Goal: Information Seeking & Learning: Learn about a topic

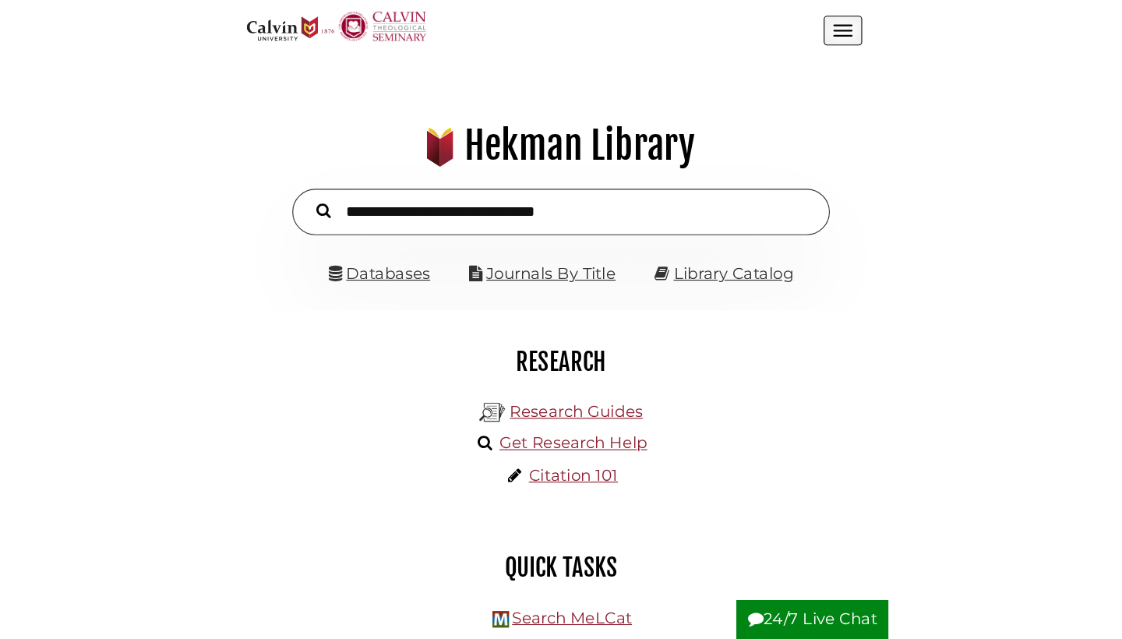
scroll to position [296, 888]
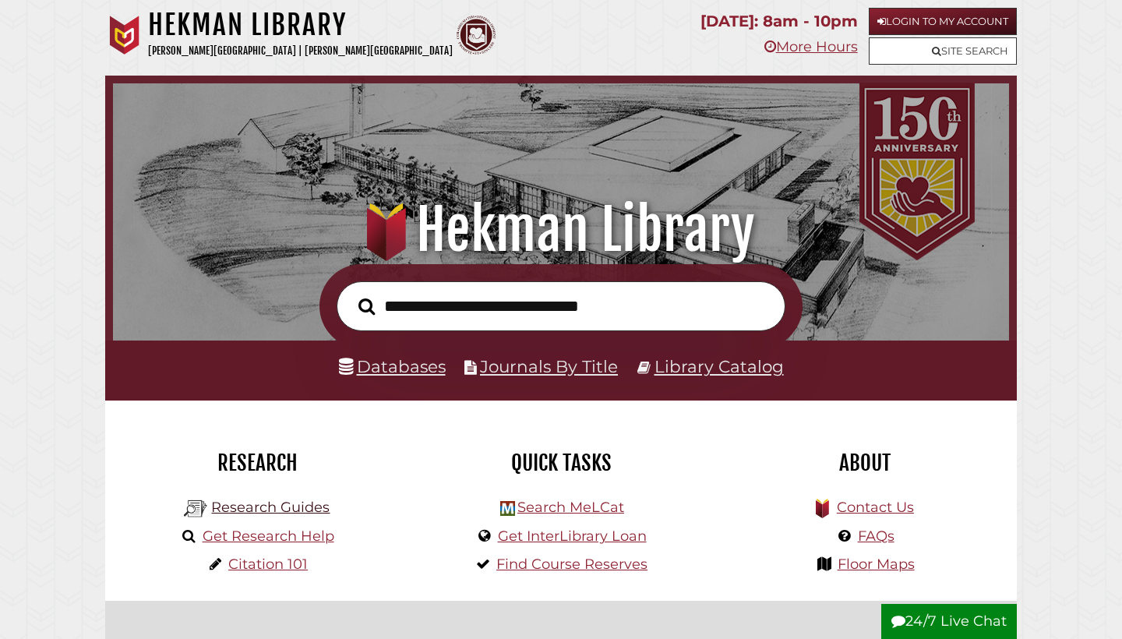
click at [276, 510] on link "Research Guides" at bounding box center [270, 507] width 118 height 17
click at [583, 50] on icon at bounding box center [936, 51] width 9 height 10
click at [391, 364] on link "Databases" at bounding box center [392, 366] width 107 height 20
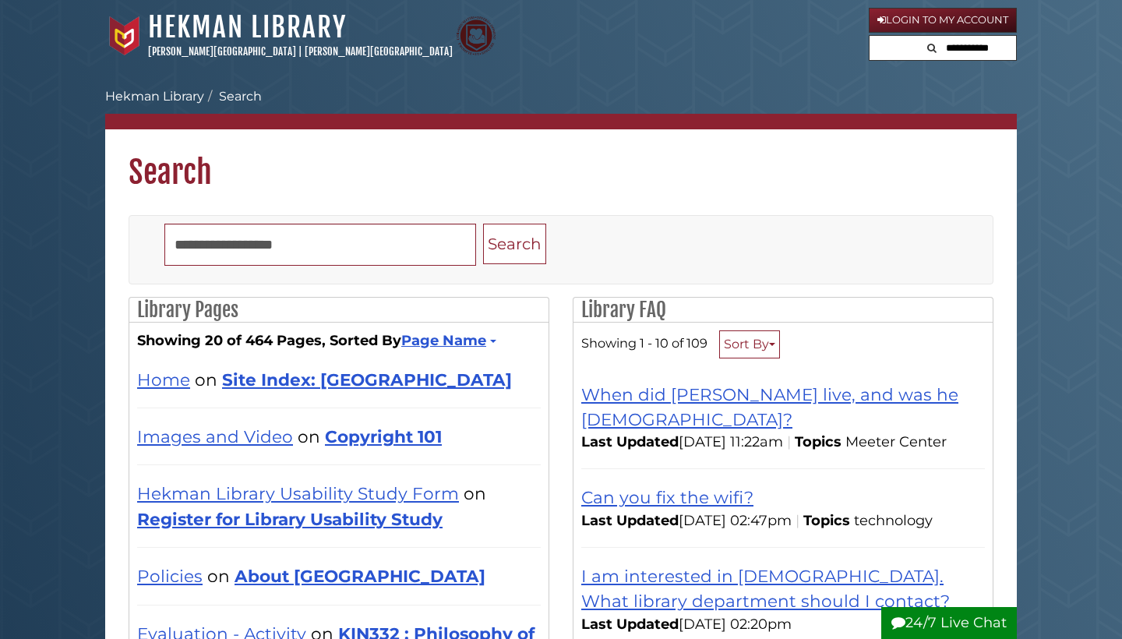
click at [932, 49] on input "text" at bounding box center [970, 48] width 94 height 25
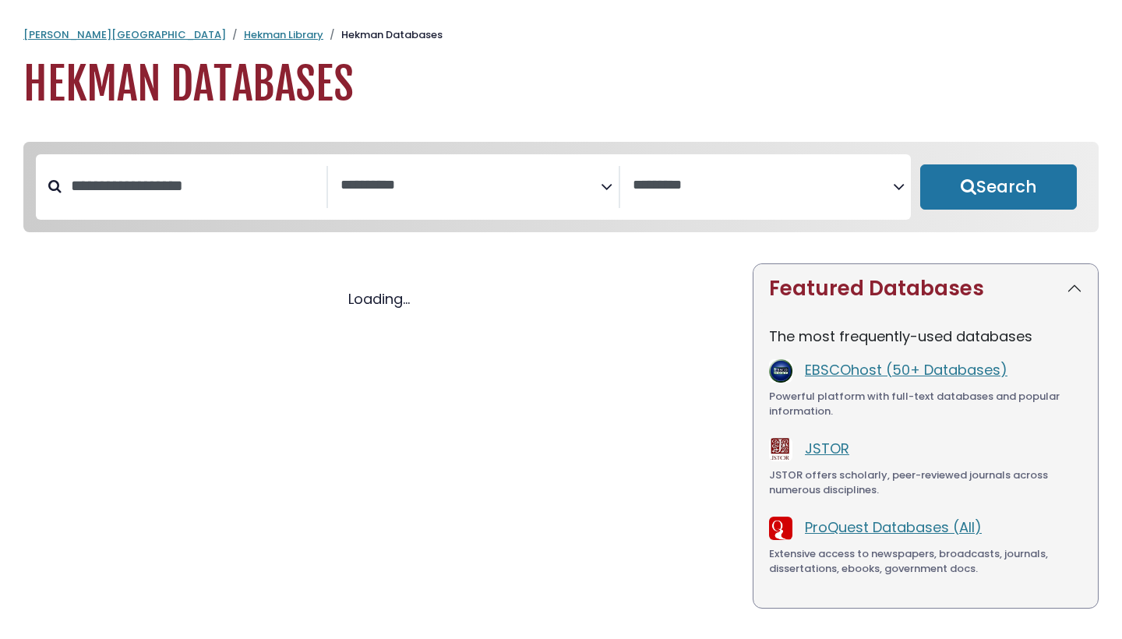
select select "Database Subject Filter"
select select "Database Vendors Filter"
select select "Database Subject Filter"
select select "Database Vendors Filter"
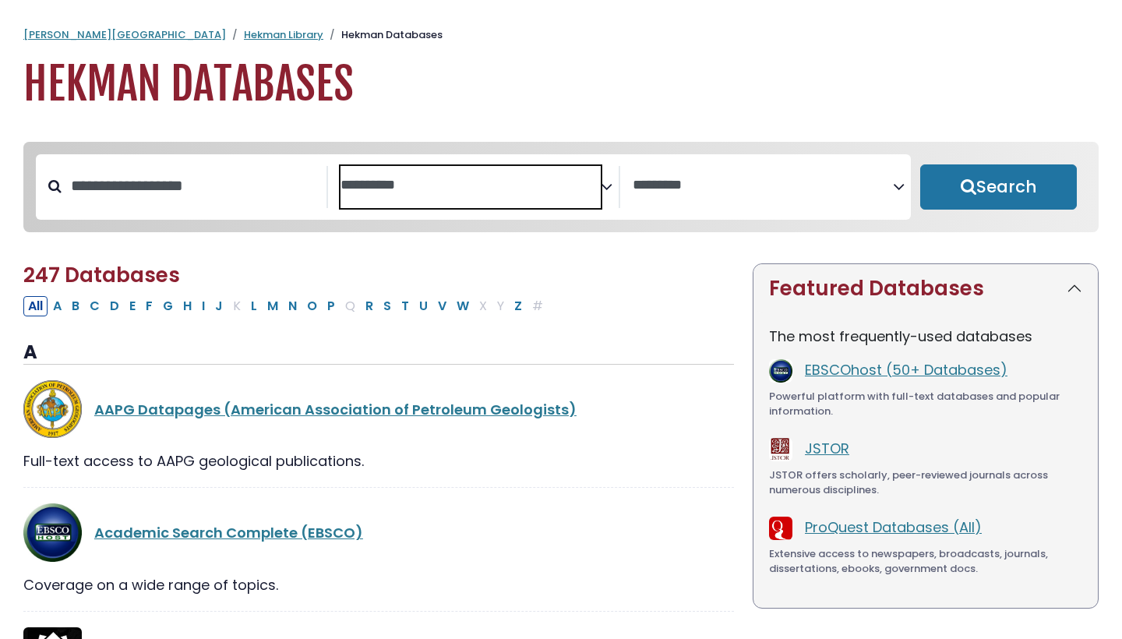
click at [468, 195] on span "Search filters" at bounding box center [471, 187] width 260 height 42
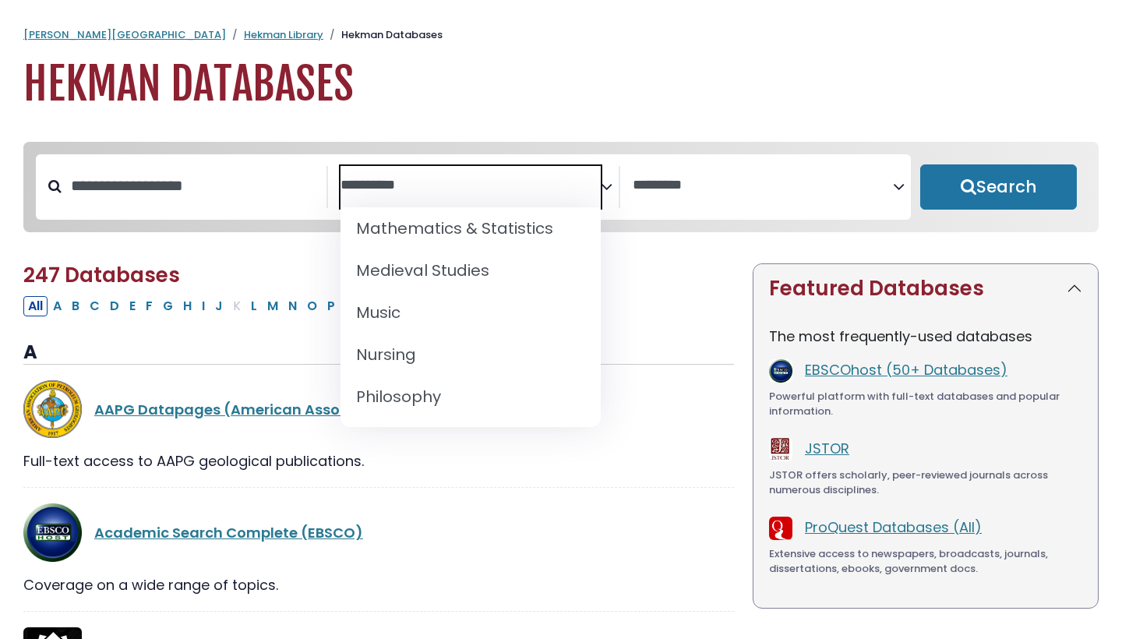
scroll to position [1129, 0]
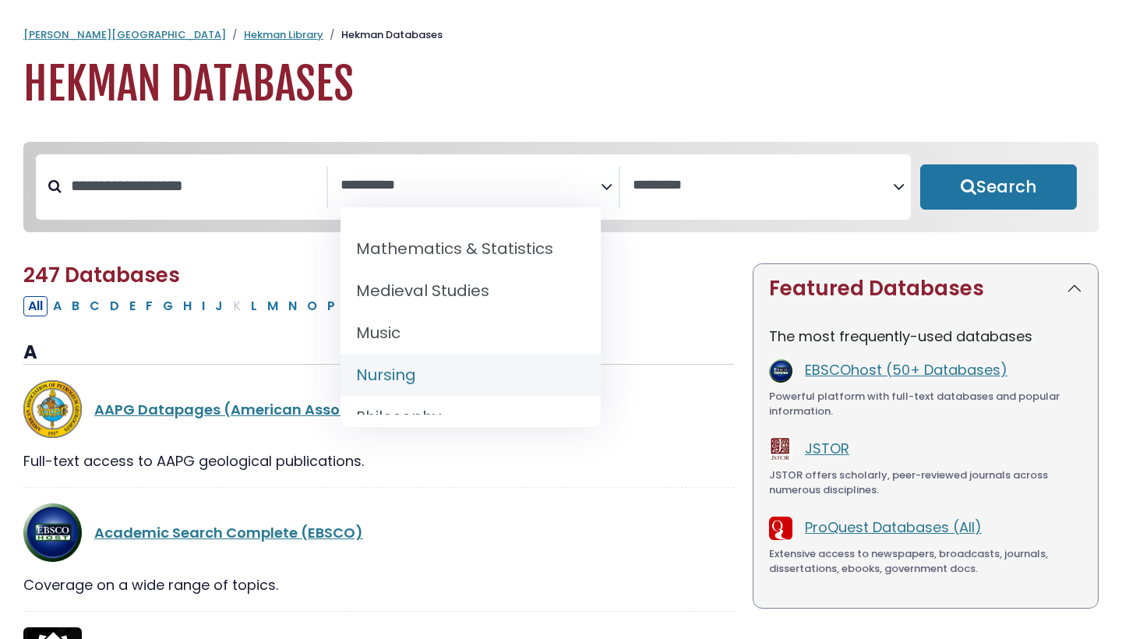
select select "*****"
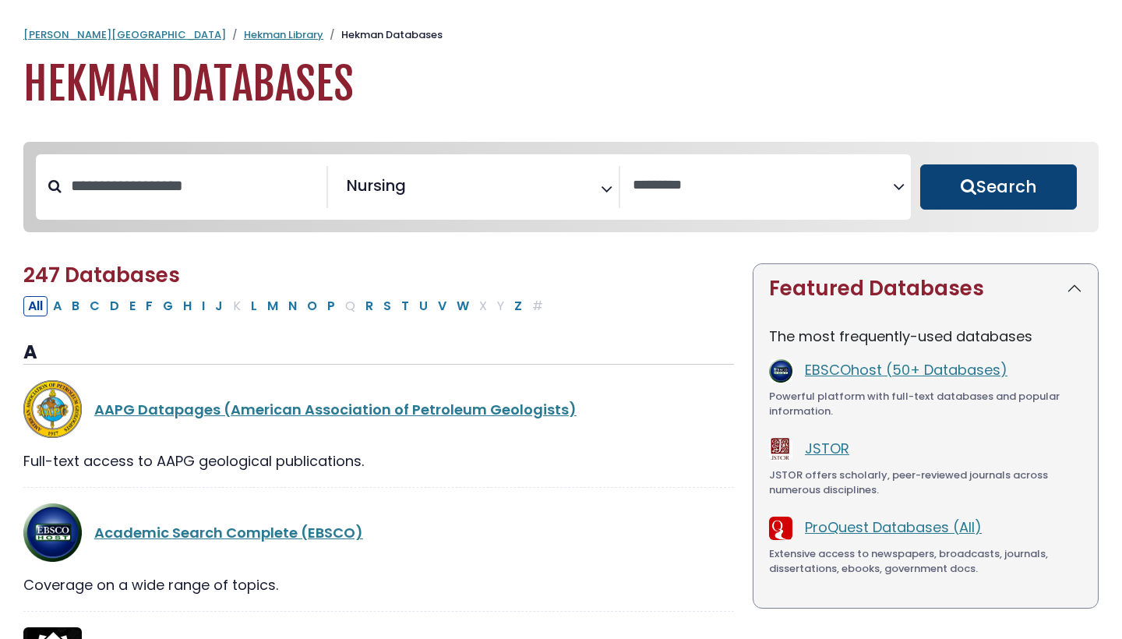
click at [977, 178] on button "Search" at bounding box center [998, 186] width 157 height 45
select select "Database Vendors Filter"
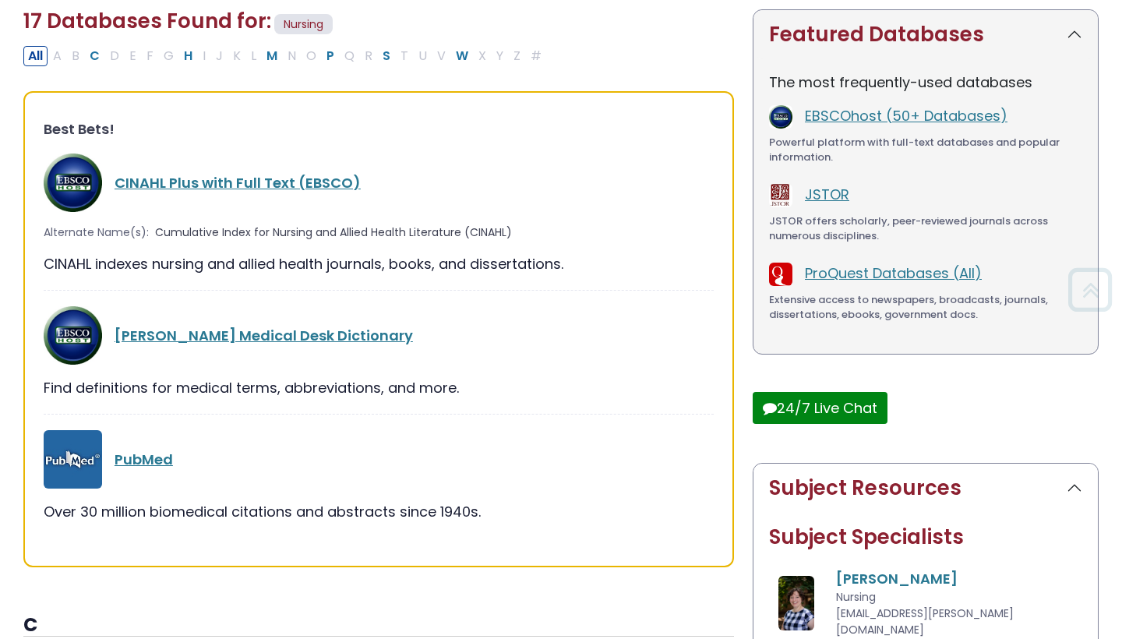
scroll to position [295, 0]
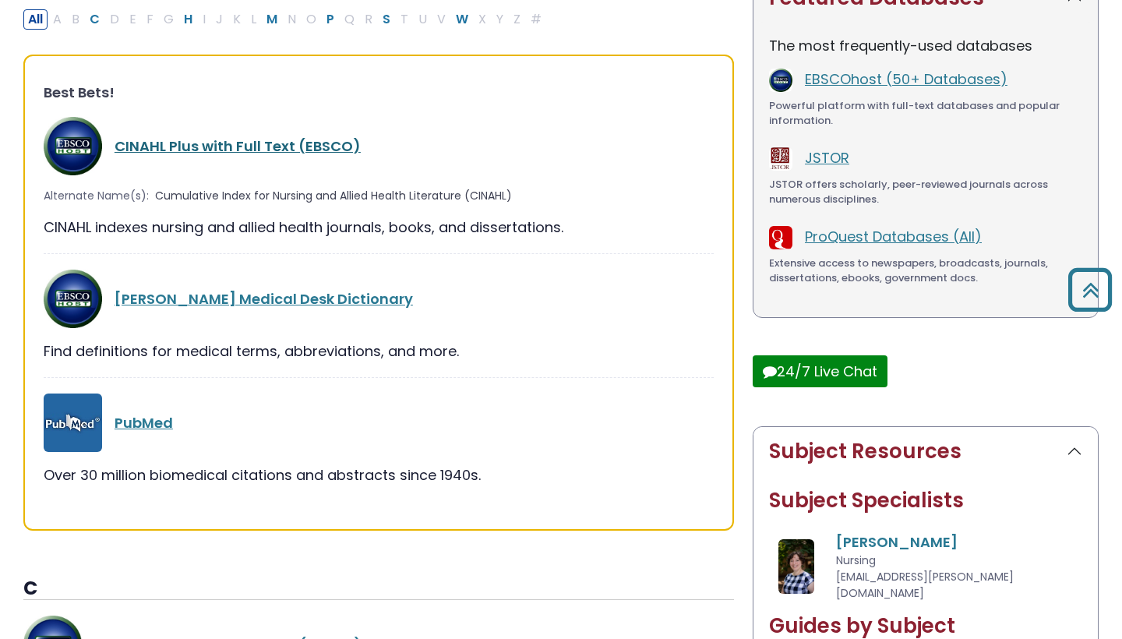
click at [228, 139] on link "CINAHL Plus with Full Text (EBSCO)" at bounding box center [238, 145] width 246 height 19
